Goal: Transaction & Acquisition: Purchase product/service

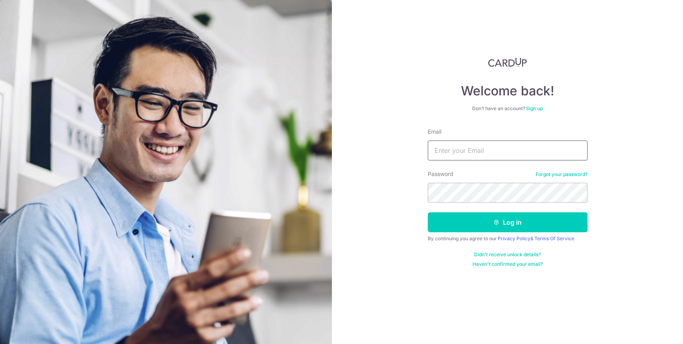
click at [454, 146] on input "Email" at bounding box center [508, 151] width 160 height 20
type input "jacychua@outlook.com"
click at [428, 212] on button "Log in" at bounding box center [508, 222] width 160 height 20
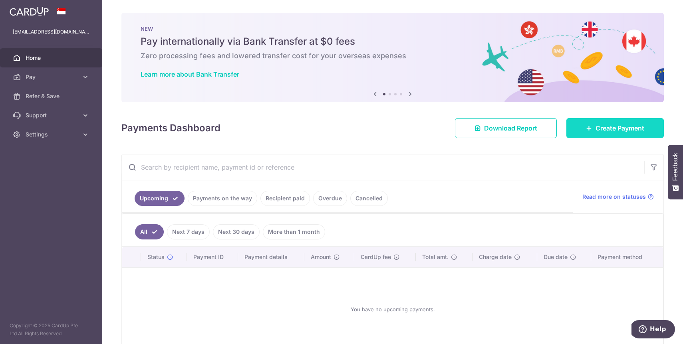
click at [596, 129] on span "Create Payment" at bounding box center [619, 128] width 49 height 10
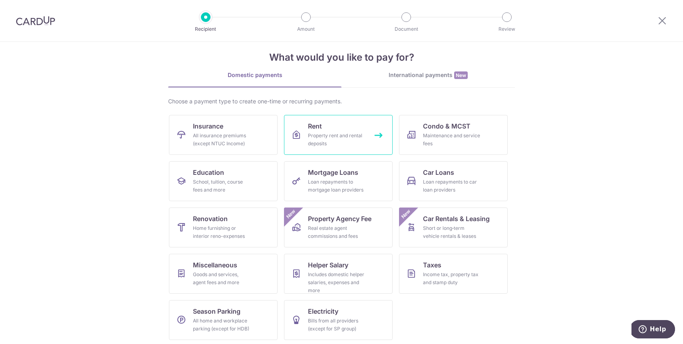
scroll to position [13, 0]
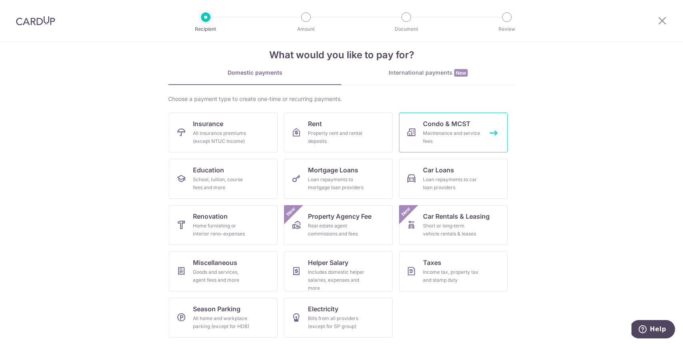
click at [429, 137] on div "Maintenance and service fees" at bounding box center [451, 137] width 57 height 16
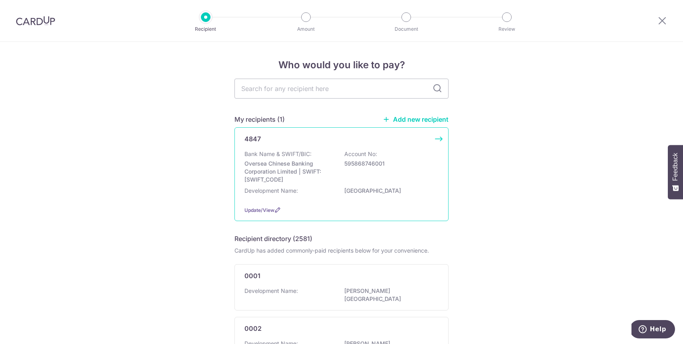
click at [377, 145] on div "4847 Bank Name & SWIFT/BIC: Oversea Chinese Banking Corporation Limited | SWIFT…" at bounding box center [341, 174] width 214 height 94
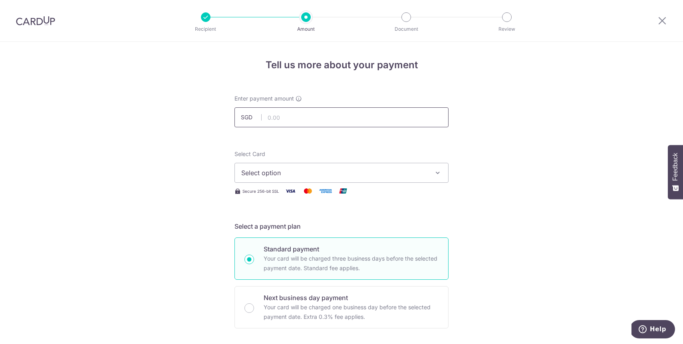
click at [341, 123] on input "text" at bounding box center [341, 117] width 214 height 20
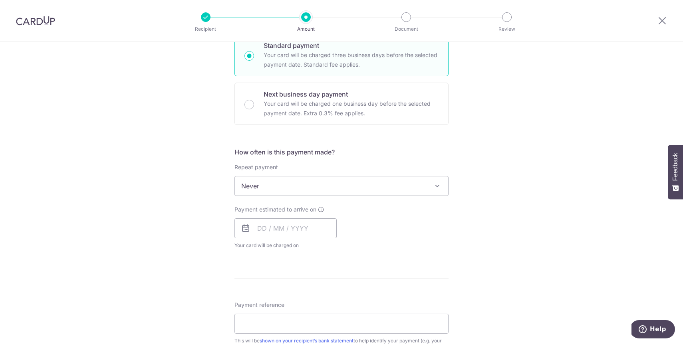
scroll to position [420, 0]
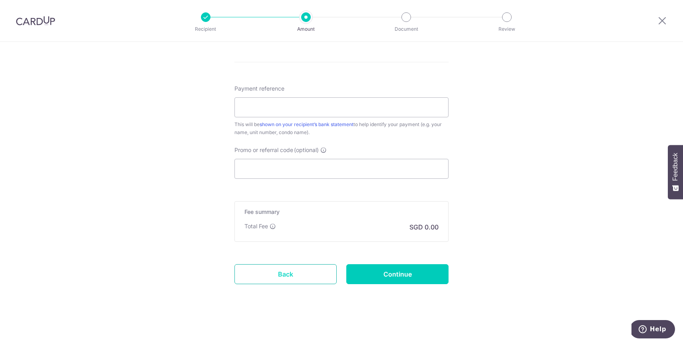
click at [294, 272] on link "Back" at bounding box center [285, 274] width 102 height 20
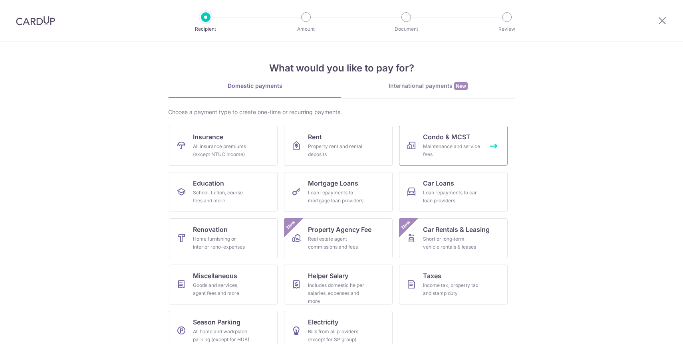
click at [451, 151] on div "Maintenance and service fees" at bounding box center [451, 151] width 57 height 16
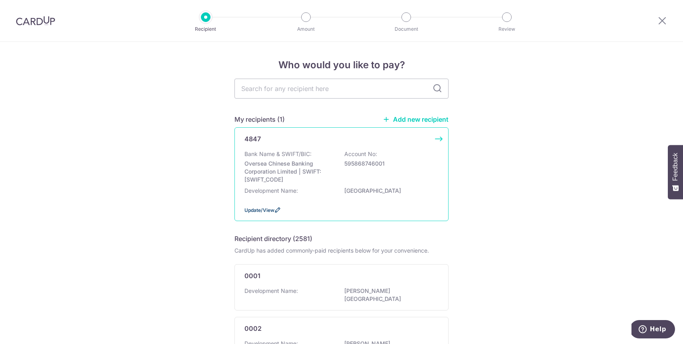
click at [268, 207] on span "Update/View" at bounding box center [259, 210] width 30 height 6
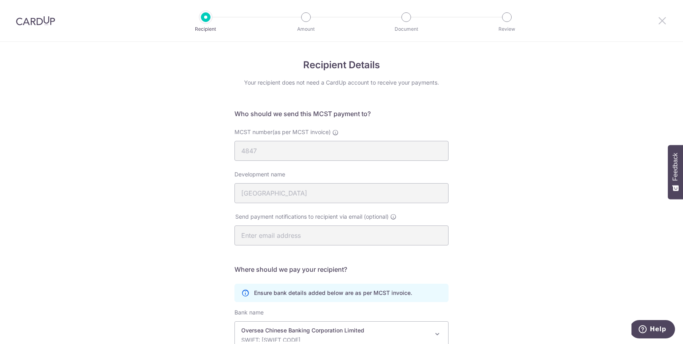
click at [664, 20] on icon at bounding box center [662, 21] width 10 height 10
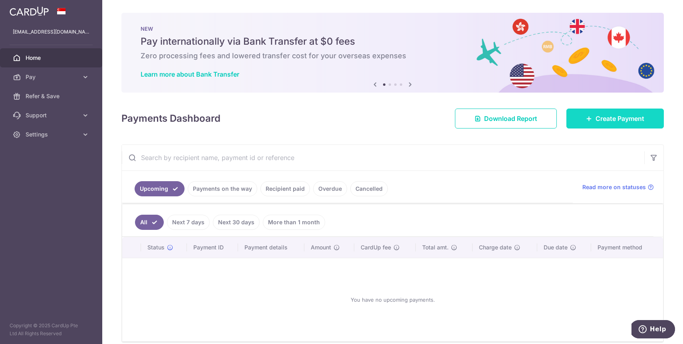
click at [588, 117] on icon at bounding box center [589, 118] width 6 height 6
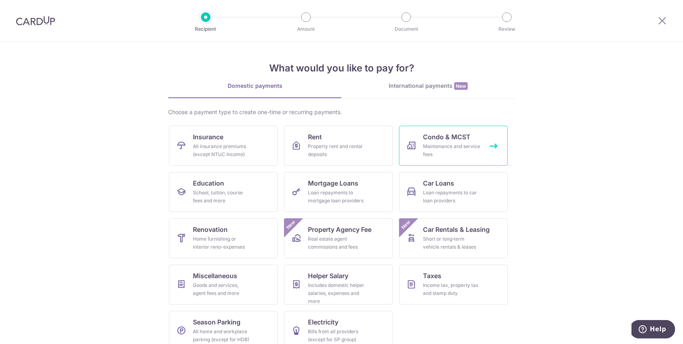
click at [480, 141] on link "Condo & MCST Maintenance and service fees" at bounding box center [453, 146] width 109 height 40
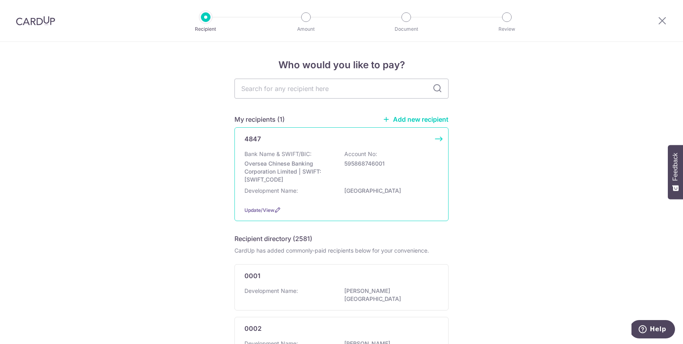
click at [410, 141] on div "4847" at bounding box center [336, 139] width 184 height 10
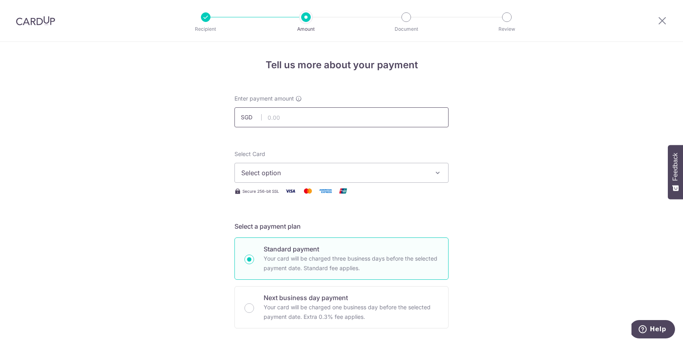
click at [349, 126] on input "text" at bounding box center [341, 117] width 214 height 20
type input "1,275.30"
click at [394, 172] on span "Select option" at bounding box center [334, 173] width 186 height 10
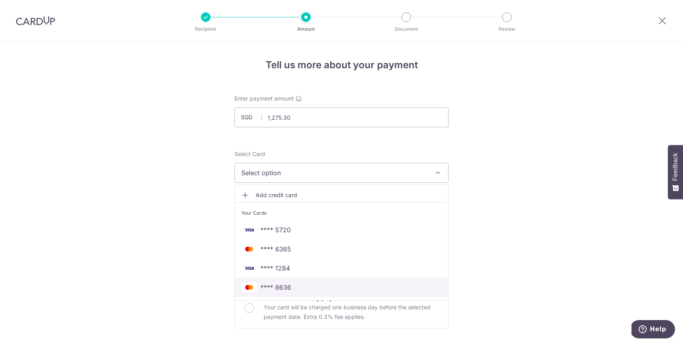
click at [355, 289] on span "**** 8636" at bounding box center [341, 288] width 200 height 10
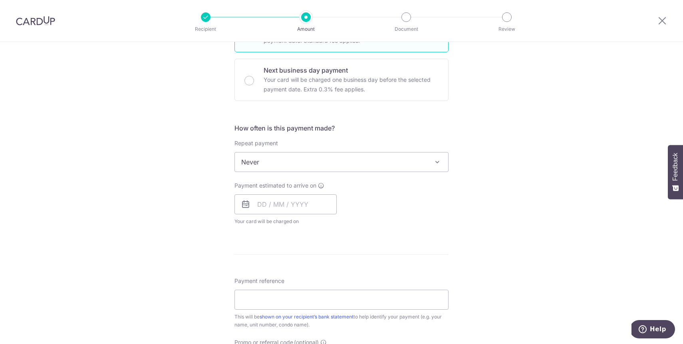
scroll to position [239, 0]
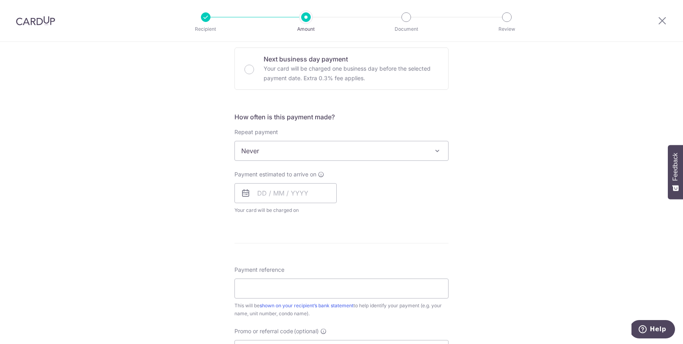
click at [402, 149] on span "Never" at bounding box center [341, 150] width 213 height 19
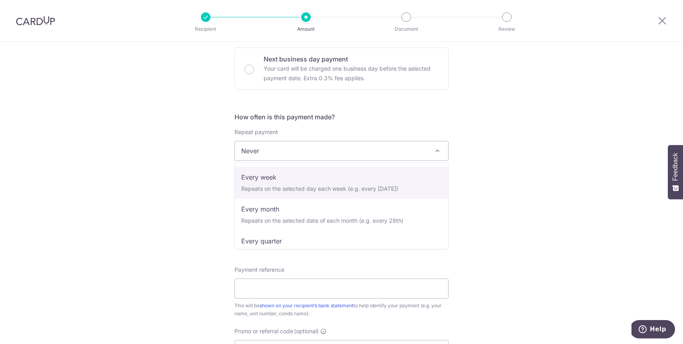
scroll to position [80, 0]
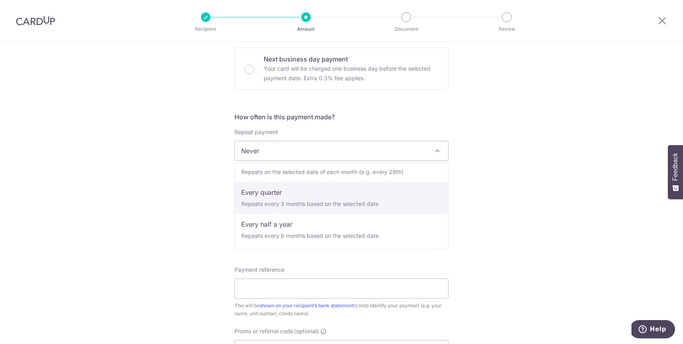
select select "4"
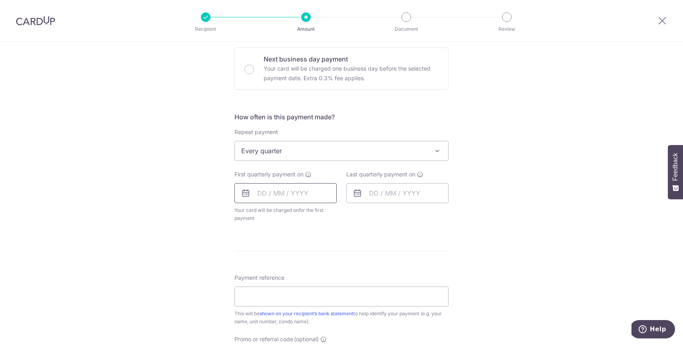
click at [319, 196] on input "text" at bounding box center [285, 193] width 102 height 20
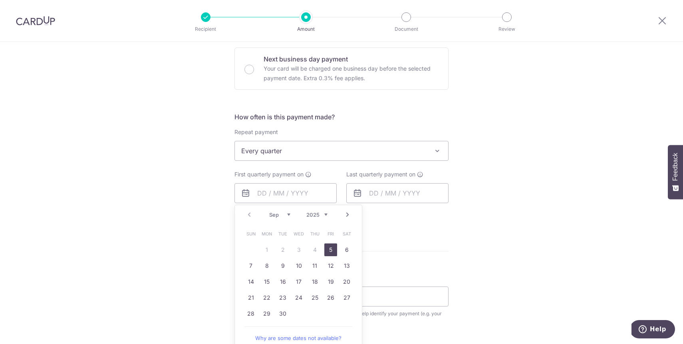
click at [207, 217] on div "Tell us more about your payment Enter payment amount SGD 1,275.30 1275.30 Selec…" at bounding box center [341, 168] width 683 height 730
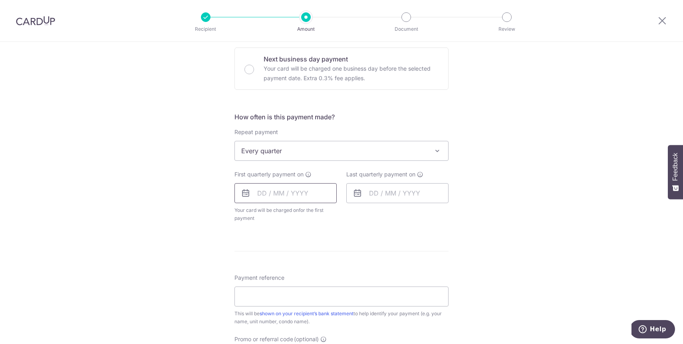
click at [312, 190] on input "text" at bounding box center [285, 193] width 102 height 20
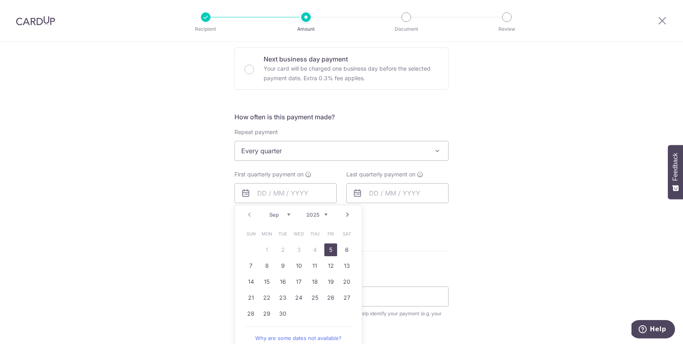
click at [333, 249] on link "5" at bounding box center [330, 250] width 13 height 13
type input "05/09/2025"
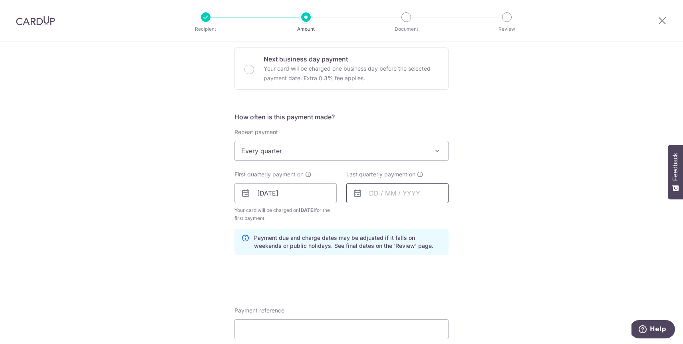
click at [388, 196] on input "text" at bounding box center [397, 193] width 102 height 20
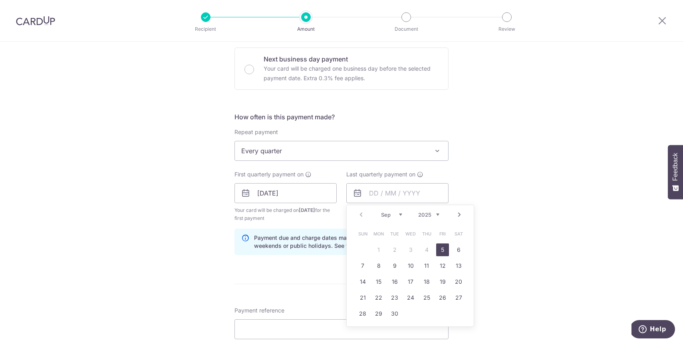
click at [461, 214] on link "Next" at bounding box center [459, 215] width 10 height 10
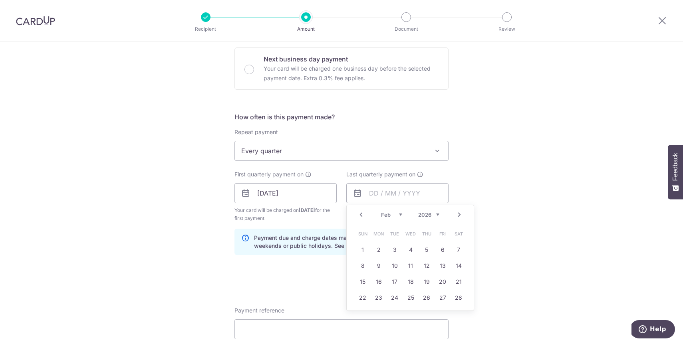
click at [461, 214] on link "Next" at bounding box center [459, 215] width 10 height 10
click at [428, 250] on link "5" at bounding box center [426, 250] width 13 height 13
type input "05/03/2026"
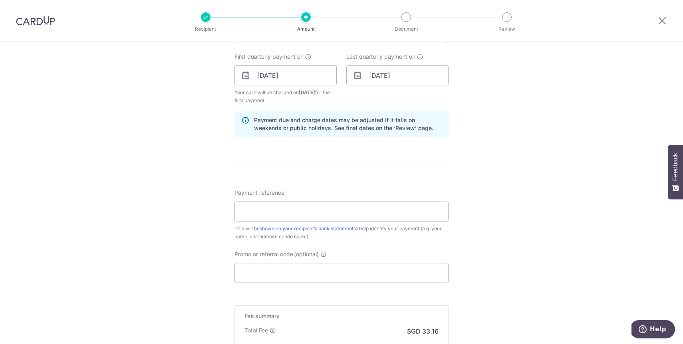
scroll to position [372, 0]
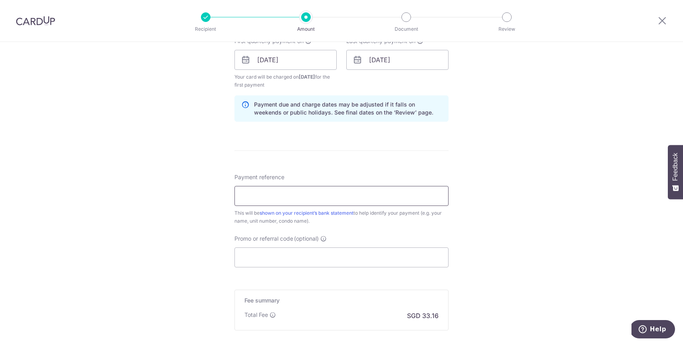
click at [412, 191] on input "Payment reference" at bounding box center [341, 196] width 214 height 20
type input "blk 660569"
click at [320, 256] on input "Promo or referral code (optional)" at bounding box center [341, 258] width 214 height 20
paste input "3HOME25R"
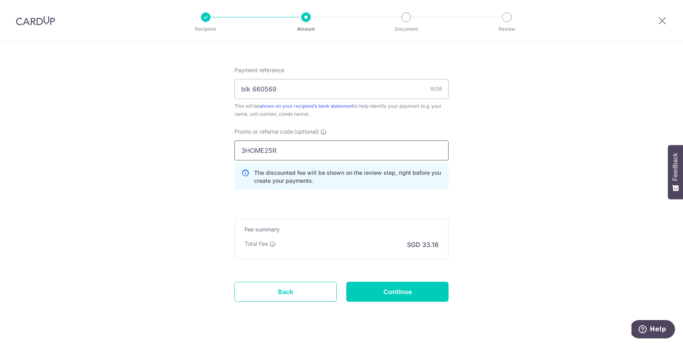
scroll to position [497, 0]
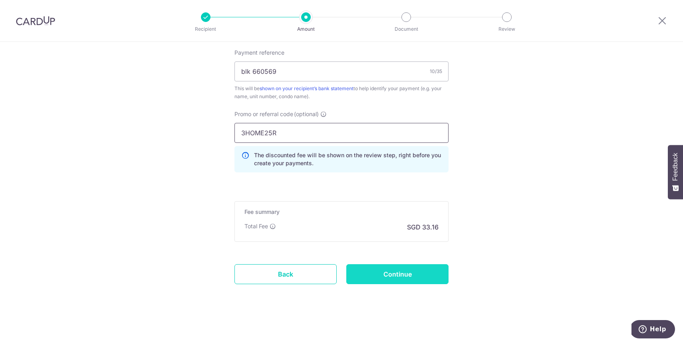
type input "3HOME25R"
click at [392, 271] on input "Continue" at bounding box center [397, 274] width 102 height 20
type input "Create Schedule"
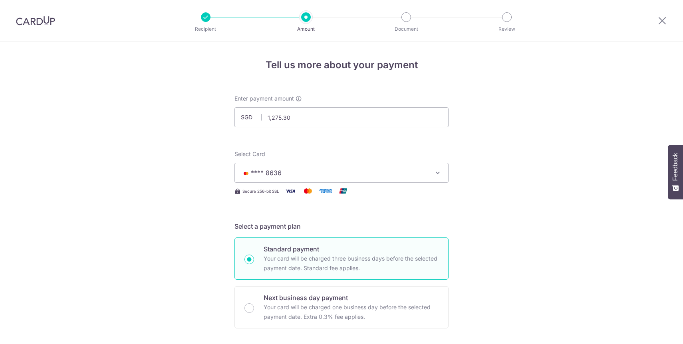
scroll to position [467, 0]
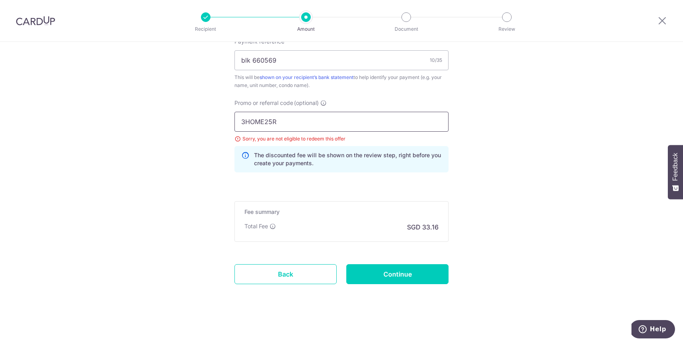
click at [295, 123] on input "3HOME25R" at bounding box center [341, 122] width 214 height 20
click at [47, 24] on img at bounding box center [35, 21] width 39 height 10
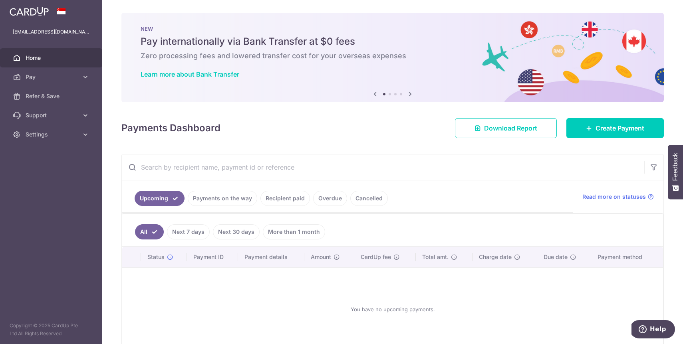
click at [372, 95] on icon at bounding box center [375, 94] width 10 height 10
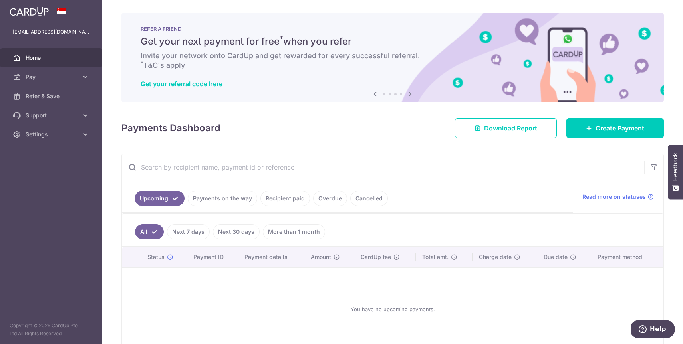
click at [372, 95] on icon at bounding box center [375, 94] width 10 height 10
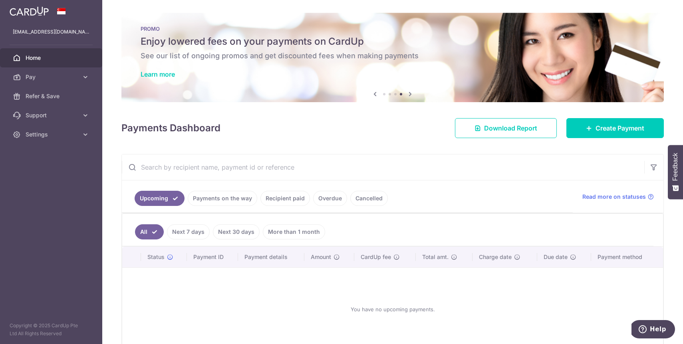
click at [372, 95] on icon at bounding box center [375, 94] width 10 height 10
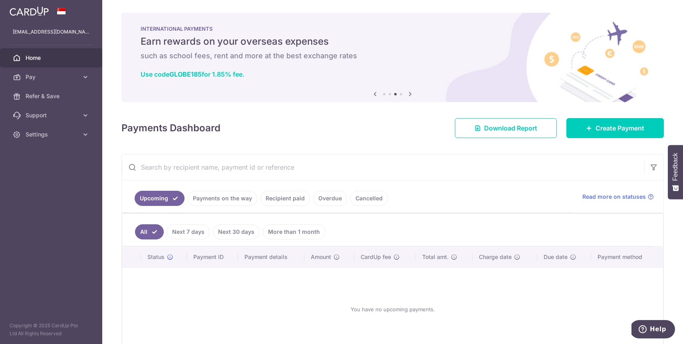
click at [411, 93] on icon at bounding box center [410, 94] width 10 height 10
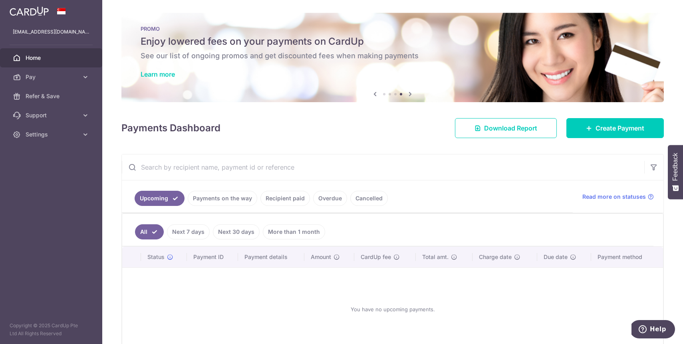
click at [353, 53] on h6 "See our list of ongoing promos and get discounted fees when making payments" at bounding box center [393, 56] width 504 height 10
click at [157, 75] on link "Learn more" at bounding box center [158, 74] width 34 height 8
